Goal: Task Accomplishment & Management: Manage account settings

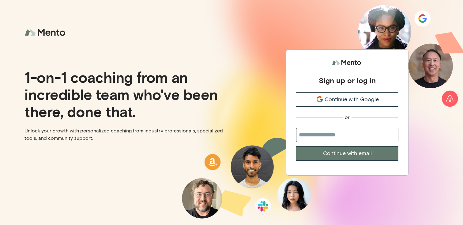
click at [328, 97] on span "Continue with Google" at bounding box center [352, 99] width 54 height 8
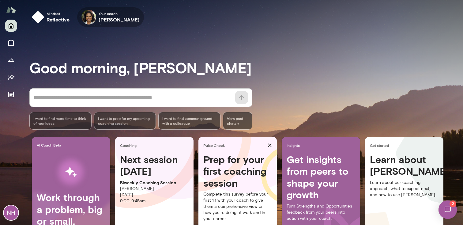
click at [0, 0] on icon "button" at bounding box center [0, 0] width 0 height 0
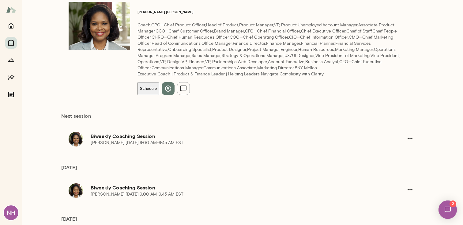
scroll to position [92, 0]
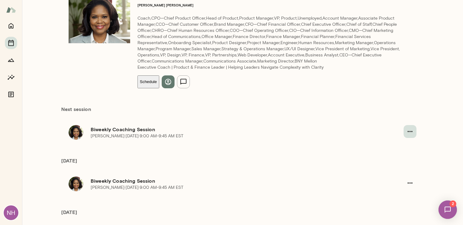
click at [409, 131] on icon "button" at bounding box center [410, 131] width 5 height 1
click at [396, 39] on li "Cancel" at bounding box center [237, 30] width 451 height 17
click at [56, 129] on button "Cancel session" at bounding box center [40, 125] width 32 height 6
